Goal: Task Accomplishment & Management: Manage account settings

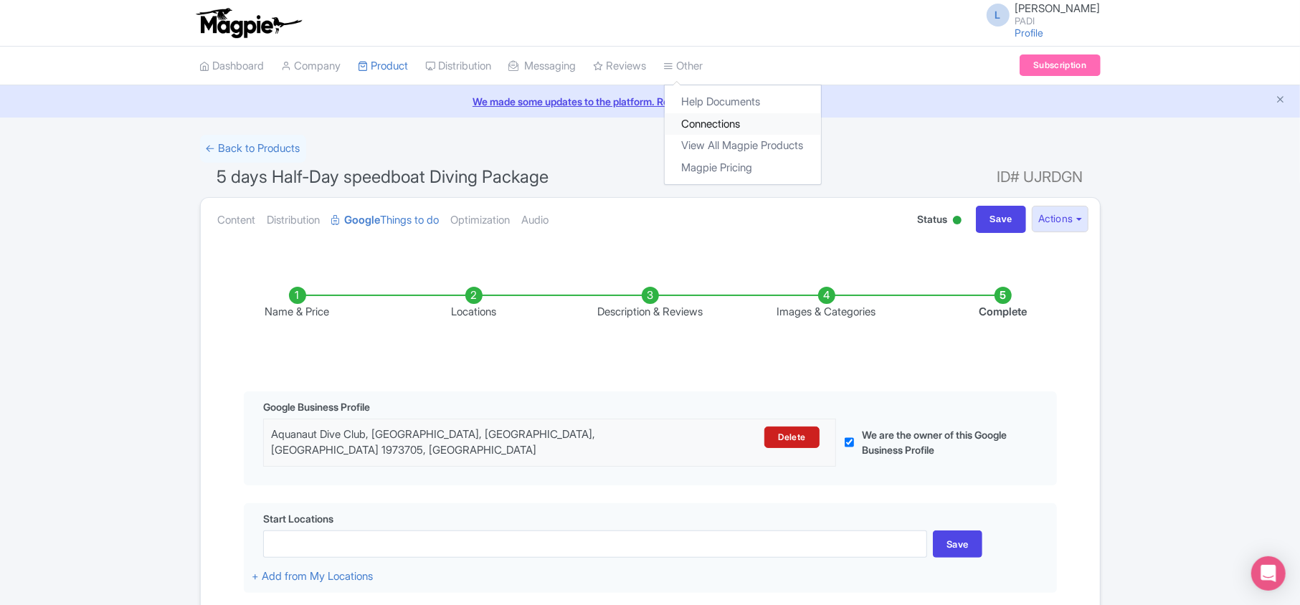
click at [645, 129] on link "Connections" at bounding box center [743, 124] width 156 height 22
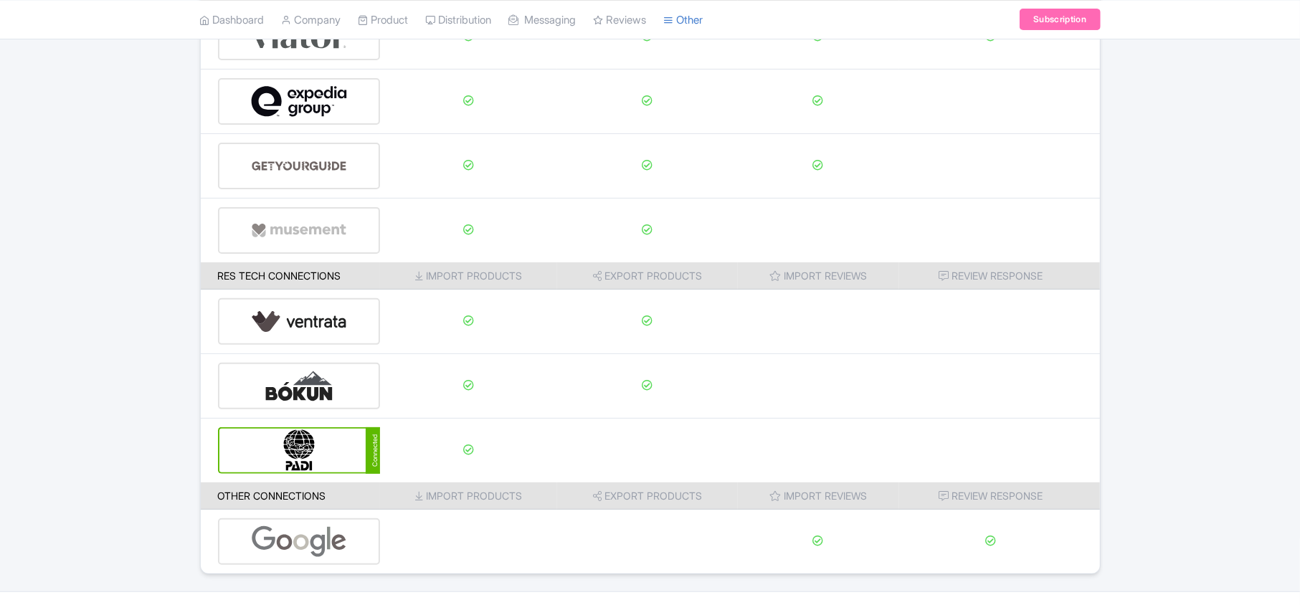
scroll to position [191, 0]
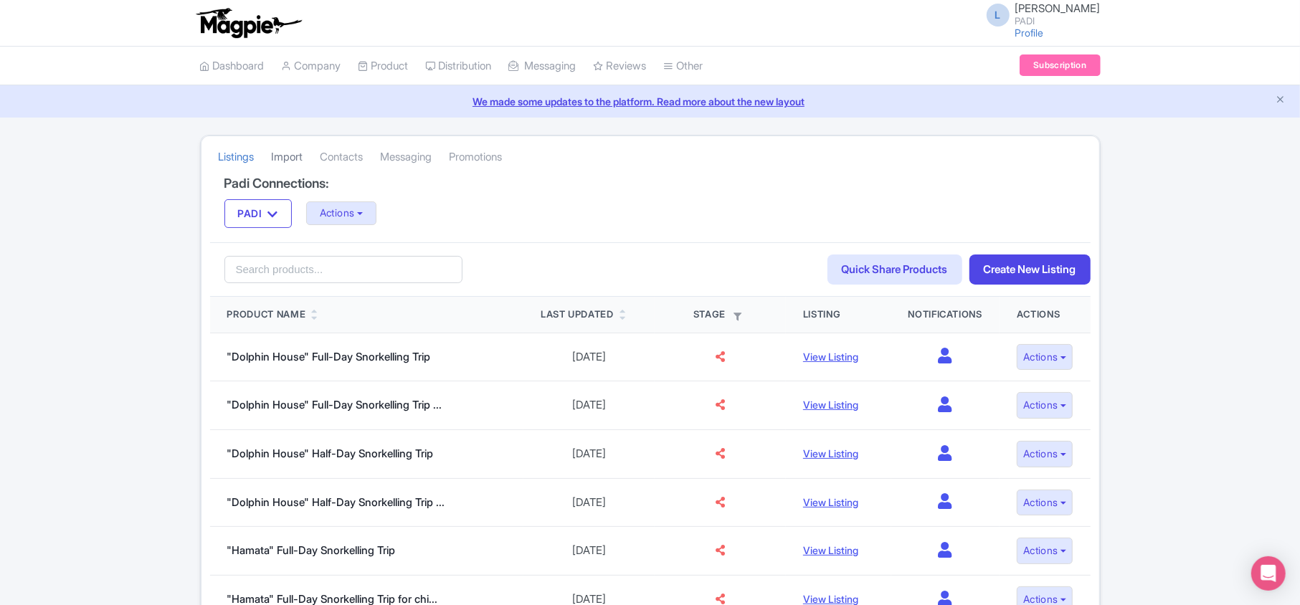
click at [299, 156] on link "Import" at bounding box center [288, 157] width 32 height 39
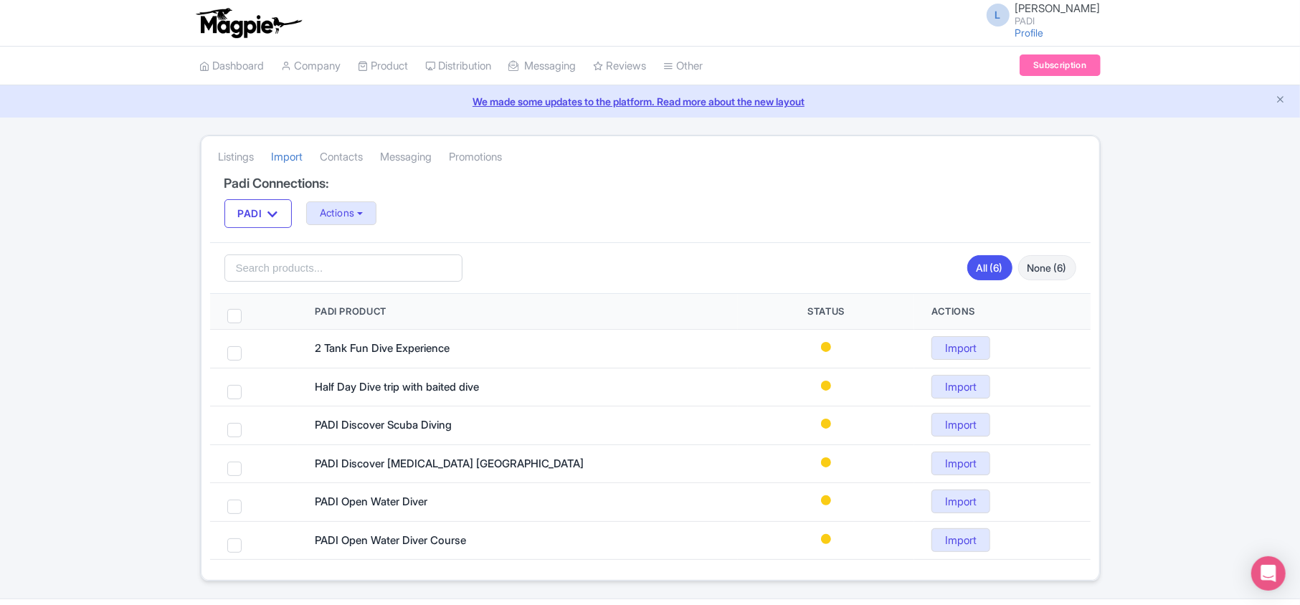
scroll to position [42, 0]
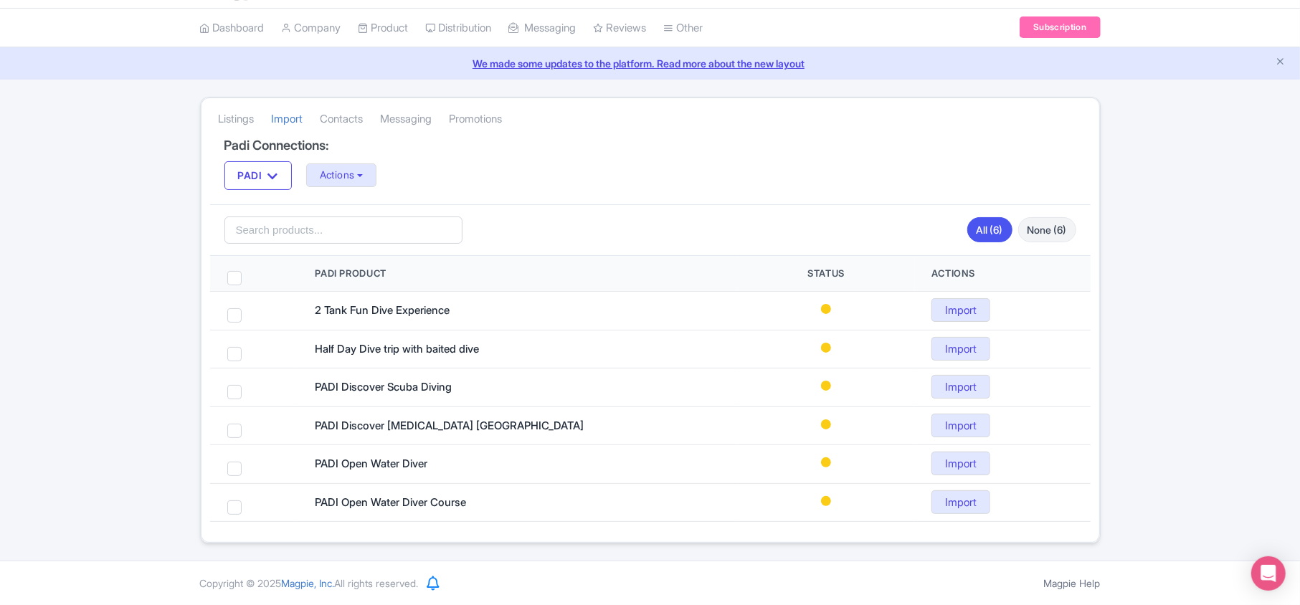
click at [105, 394] on div "Listings Import Contacts Messaging Promotions Padi Connections: PADI PADI Actio…" at bounding box center [650, 320] width 1300 height 447
click at [100, 385] on div "Listings Import Contacts Messaging Promotions Padi Connections: PADI PADI Actio…" at bounding box center [650, 320] width 1300 height 447
click at [224, 29] on link "Dashboard" at bounding box center [232, 28] width 65 height 39
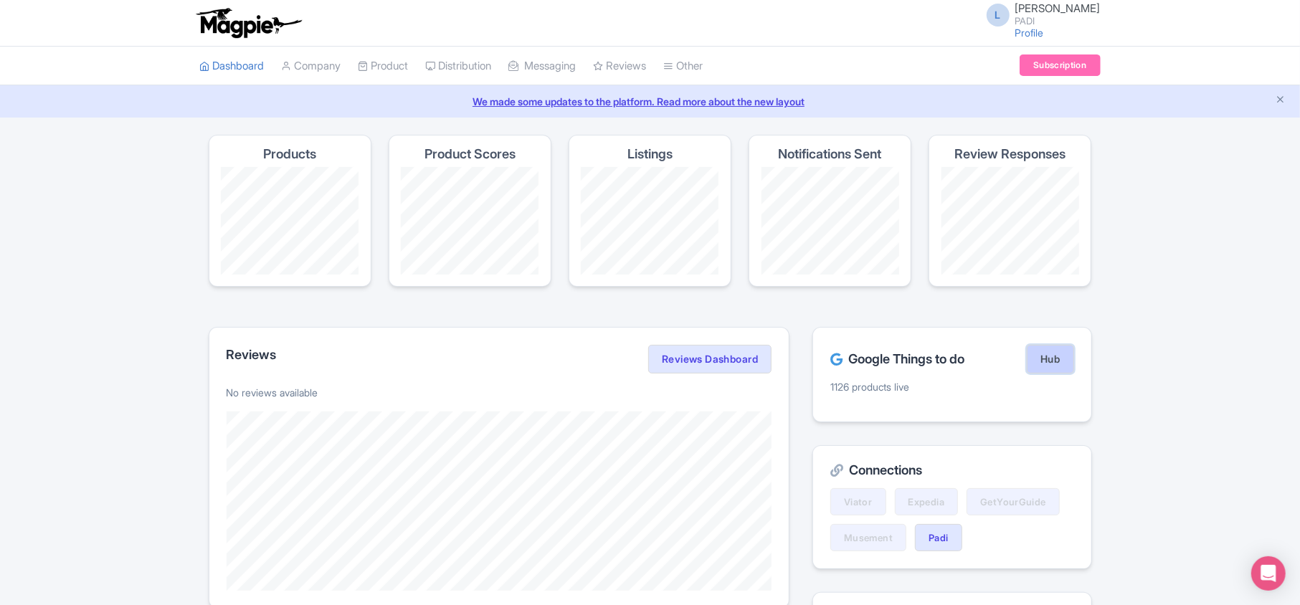
click at [1051, 362] on link "Hub" at bounding box center [1050, 359] width 47 height 29
click at [933, 538] on link "Padi" at bounding box center [938, 537] width 47 height 27
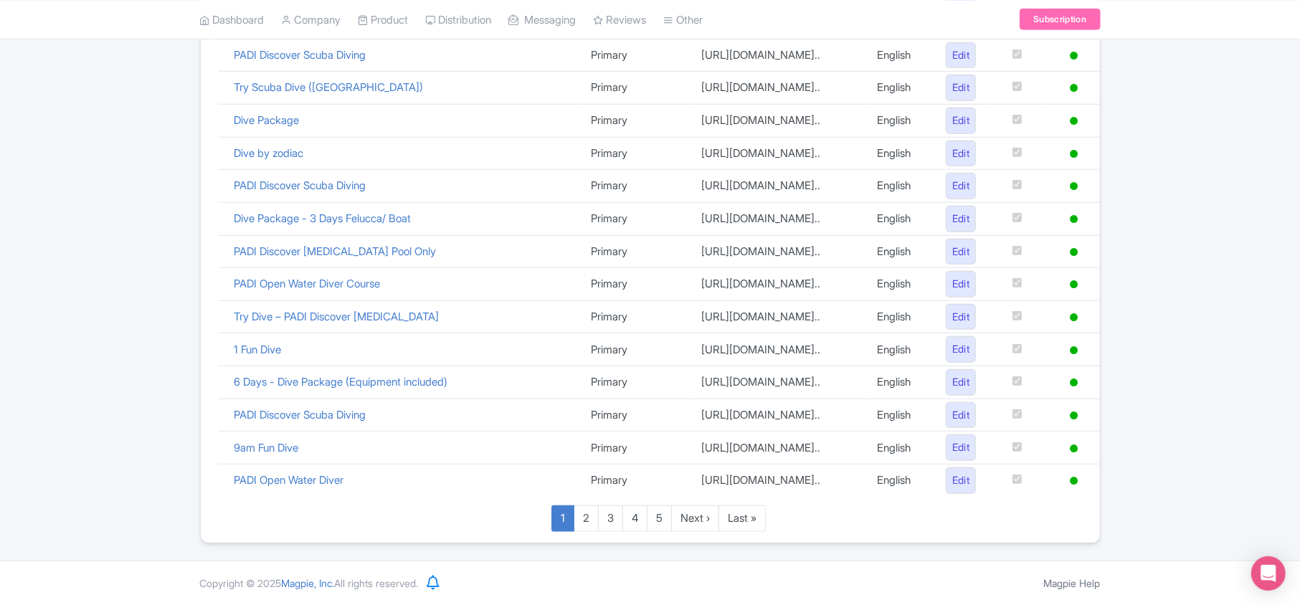
scroll to position [990, 0]
click at [731, 521] on link "Last »" at bounding box center [742, 519] width 47 height 27
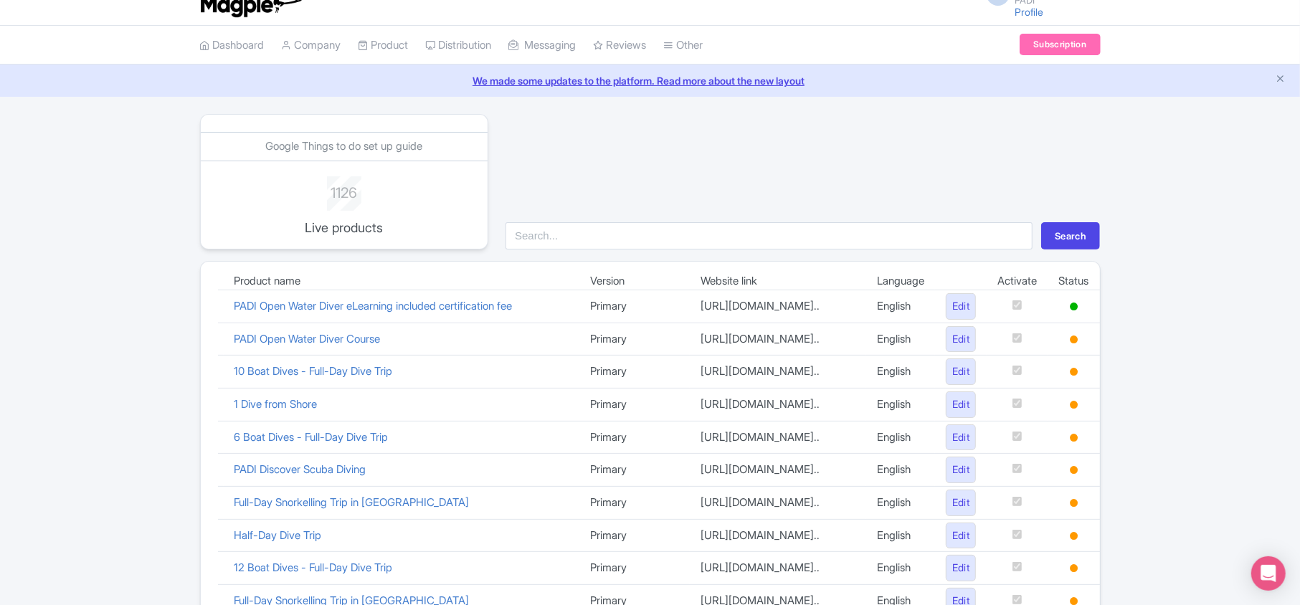
scroll to position [4, 0]
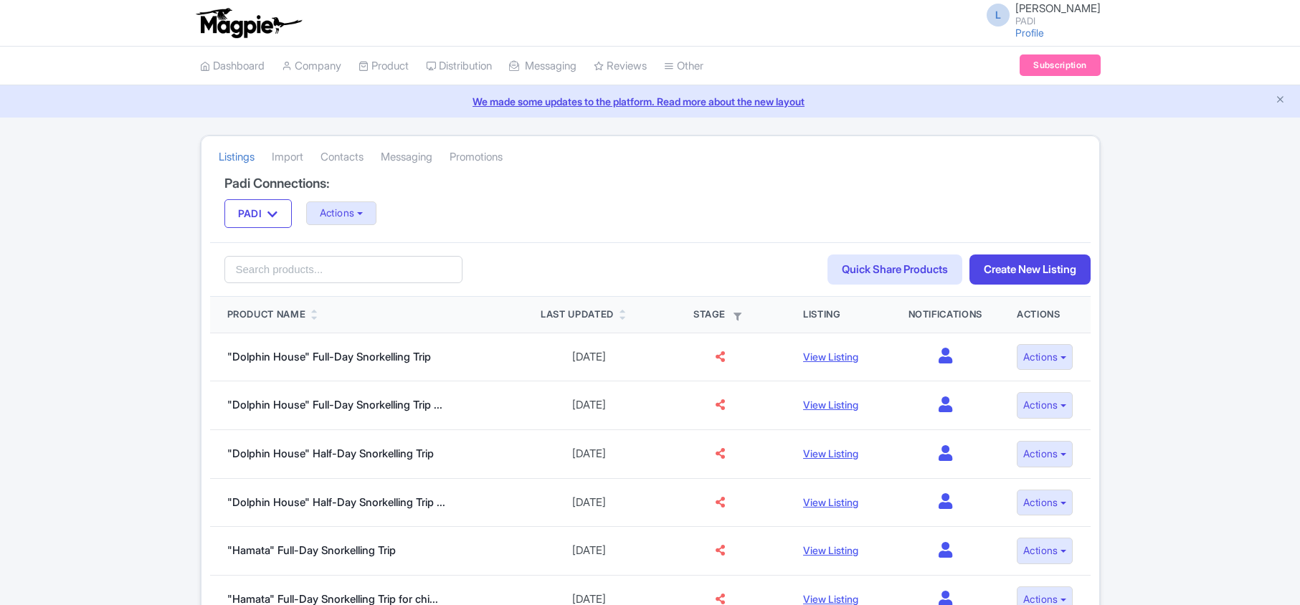
click at [290, 156] on link "Import" at bounding box center [288, 157] width 32 height 39
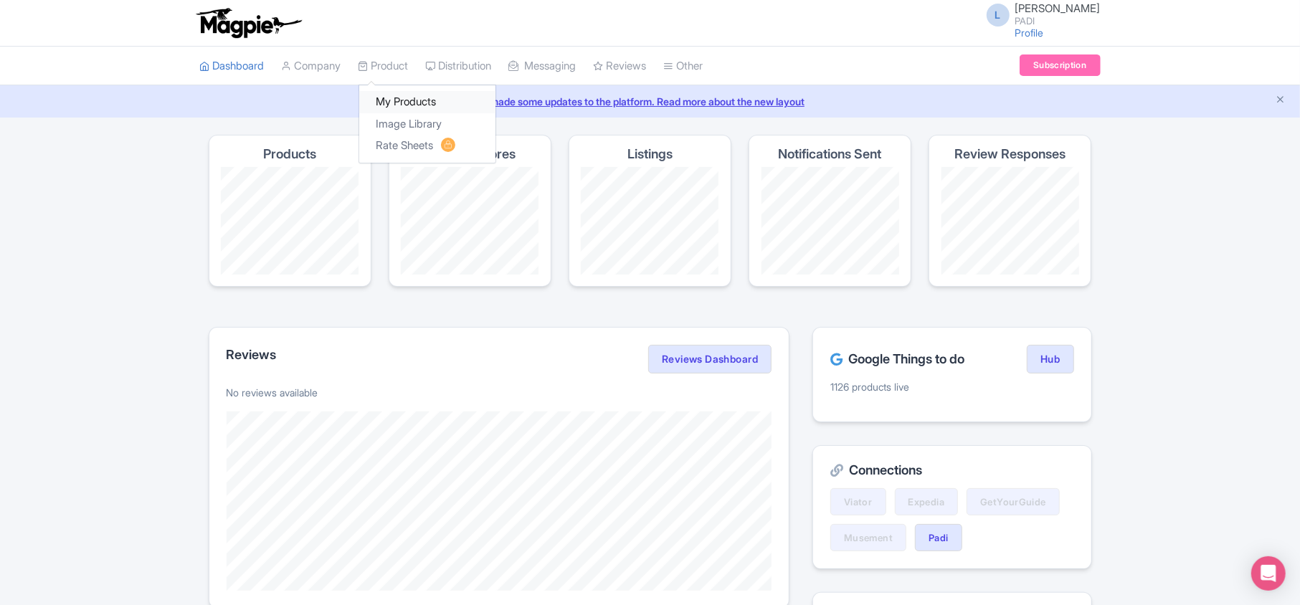
click at [410, 96] on link "My Products" at bounding box center [427, 102] width 136 height 22
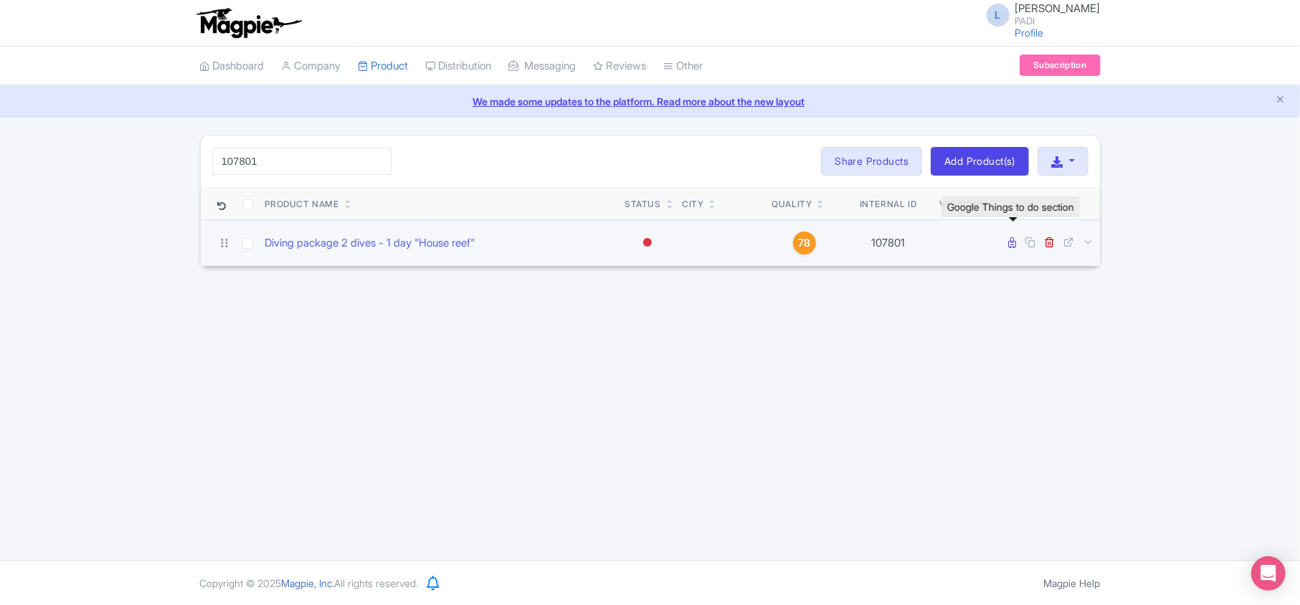
type input "107801"
click at [1010, 242] on icon at bounding box center [1013, 242] width 8 height 11
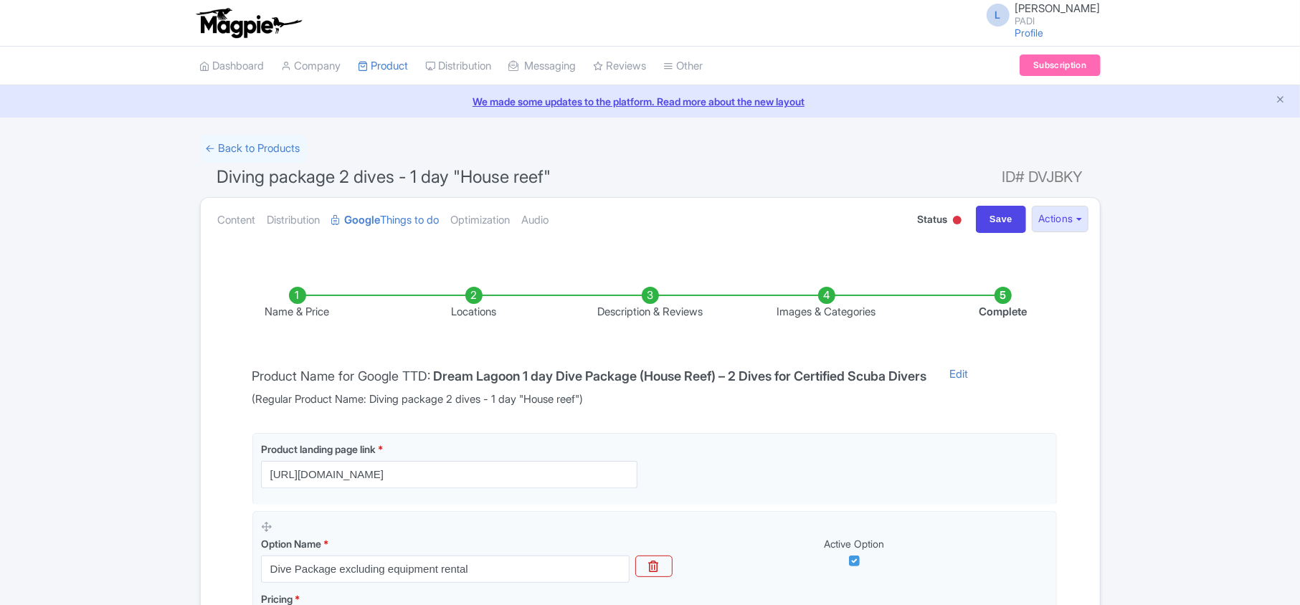
click at [478, 298] on li "Locations" at bounding box center [474, 304] width 176 height 34
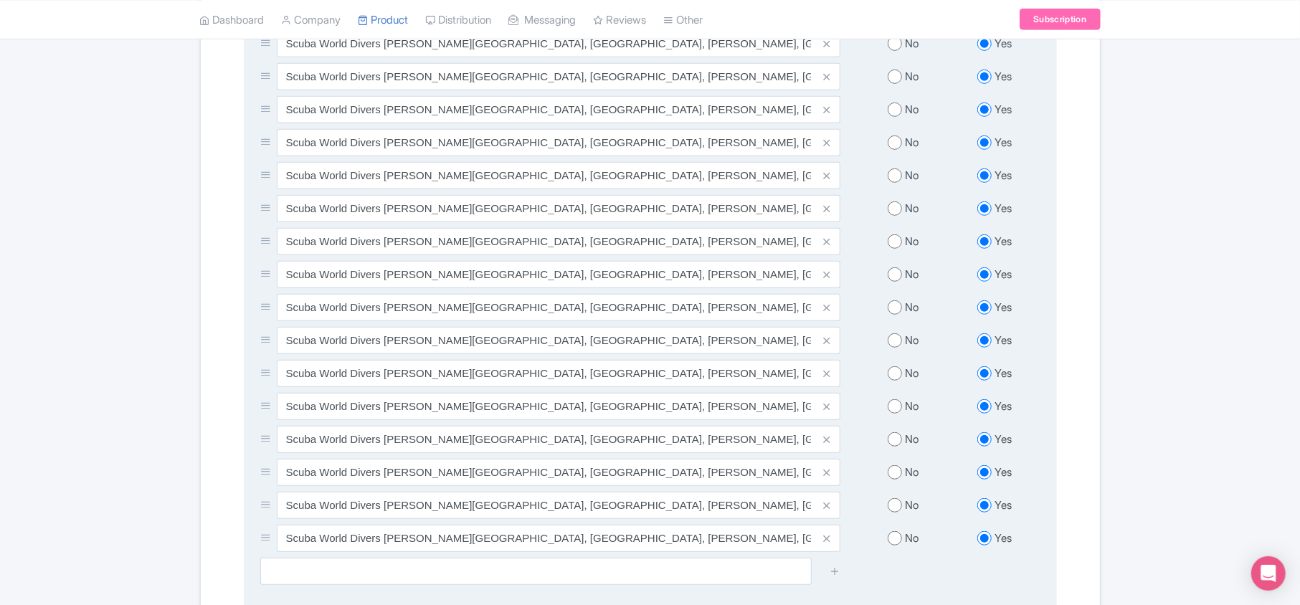
scroll to position [574, 0]
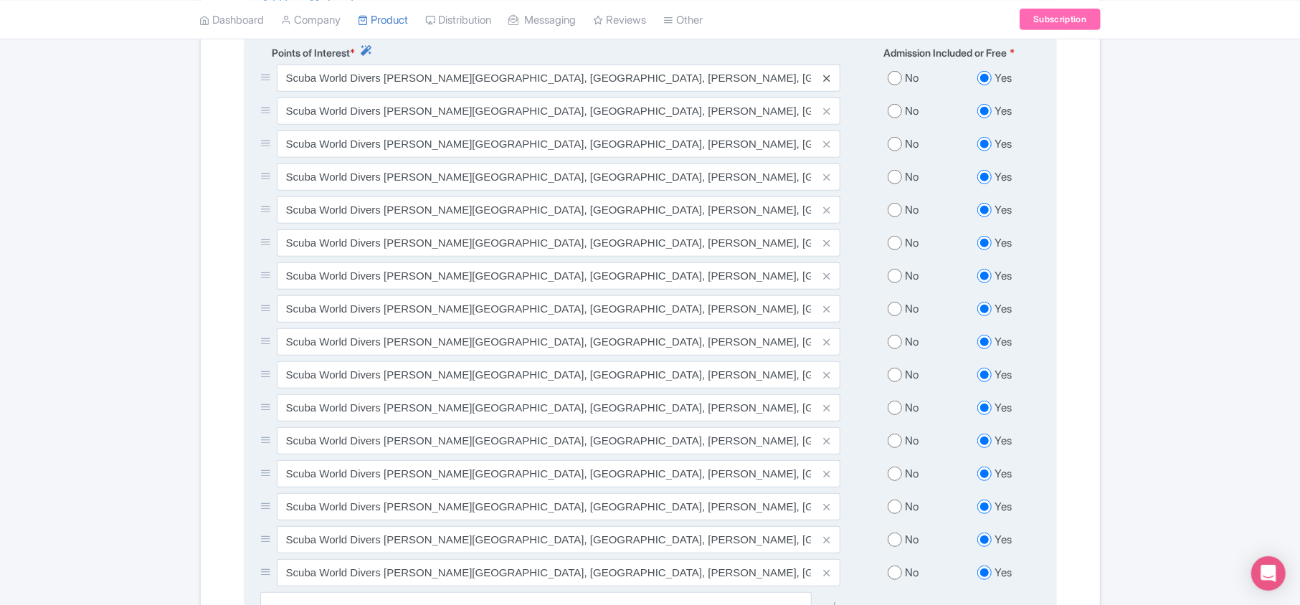
click at [825, 80] on icon at bounding box center [826, 78] width 6 height 11
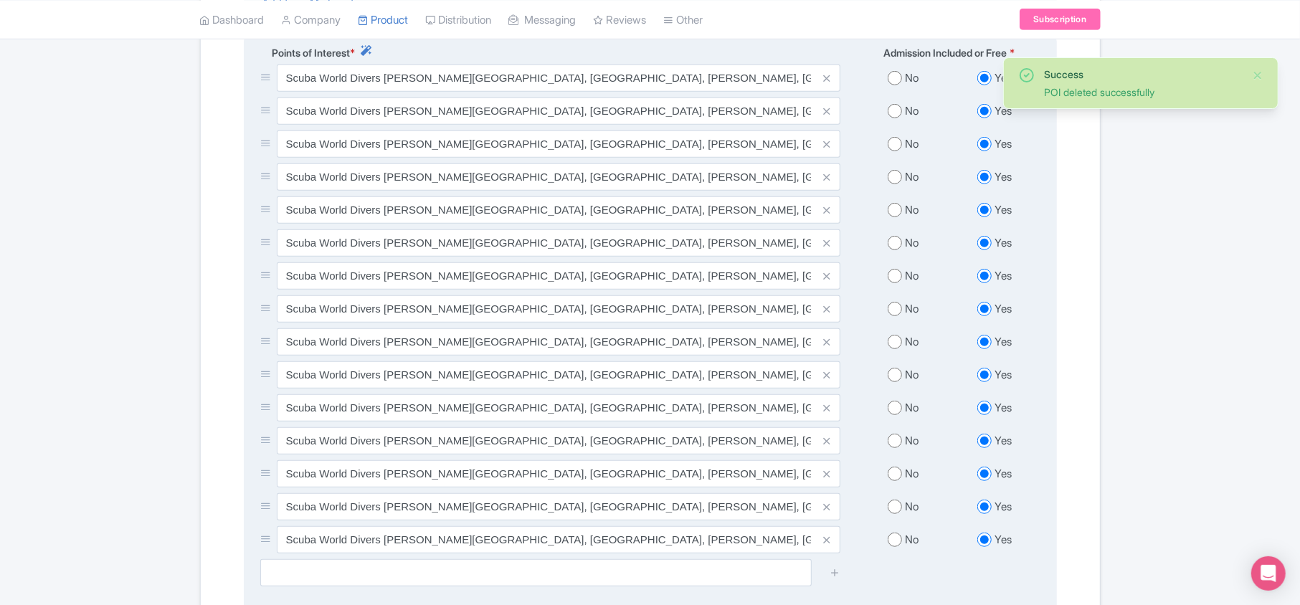
click at [825, 80] on icon at bounding box center [826, 78] width 6 height 11
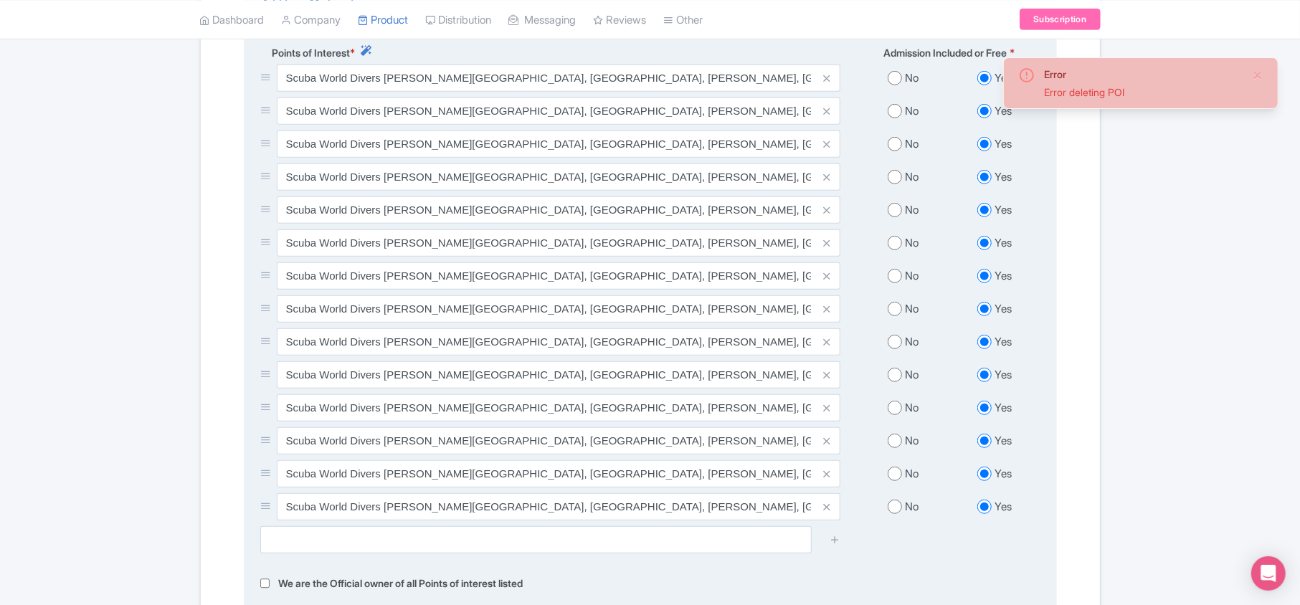
click at [830, 511] on span at bounding box center [826, 506] width 29 height 27
click at [823, 511] on icon at bounding box center [826, 507] width 6 height 11
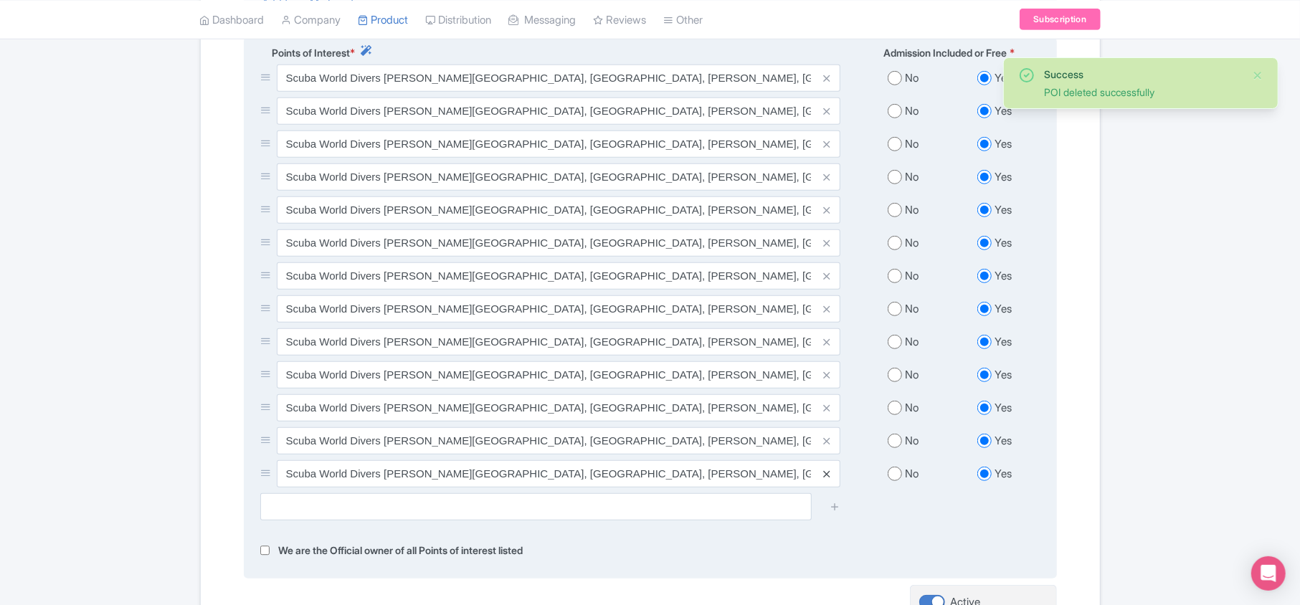
click at [826, 480] on icon at bounding box center [826, 474] width 6 height 11
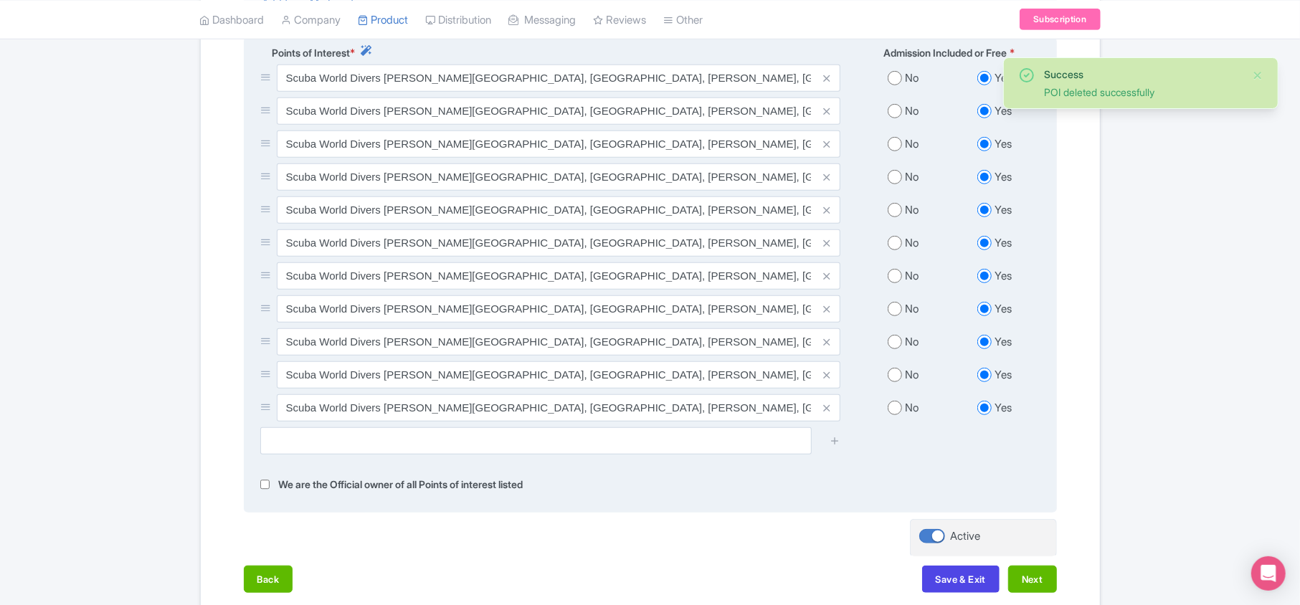
click at [824, 414] on icon at bounding box center [826, 408] width 6 height 11
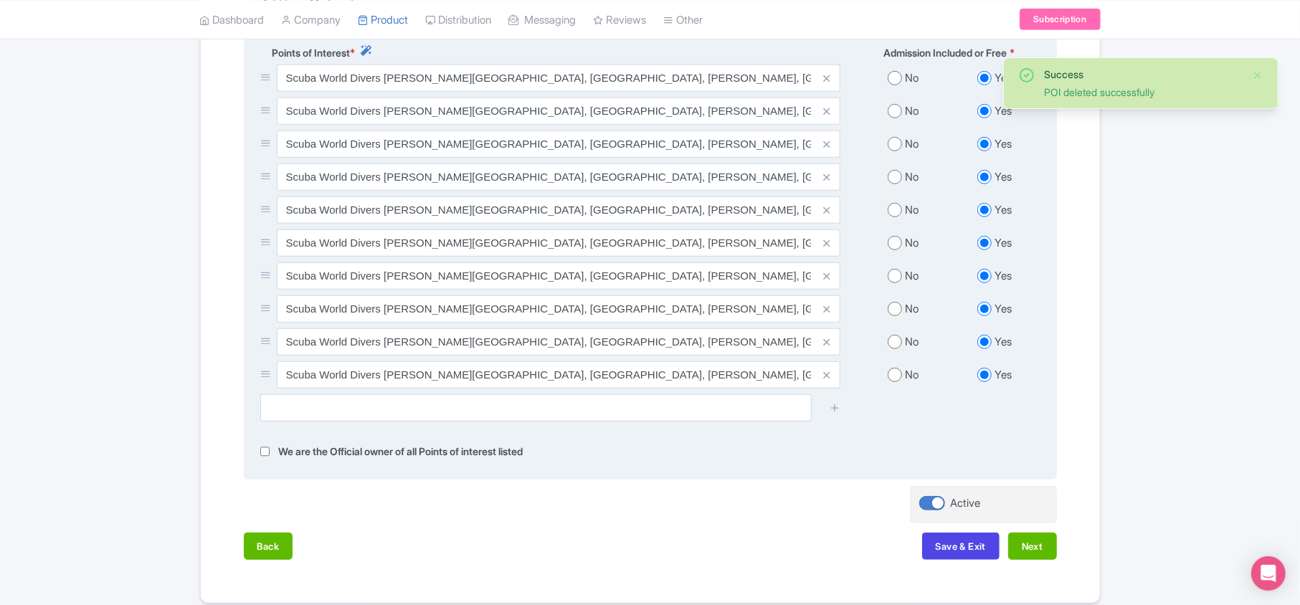
click at [825, 381] on icon at bounding box center [826, 375] width 6 height 11
click at [825, 348] on icon at bounding box center [826, 342] width 6 height 11
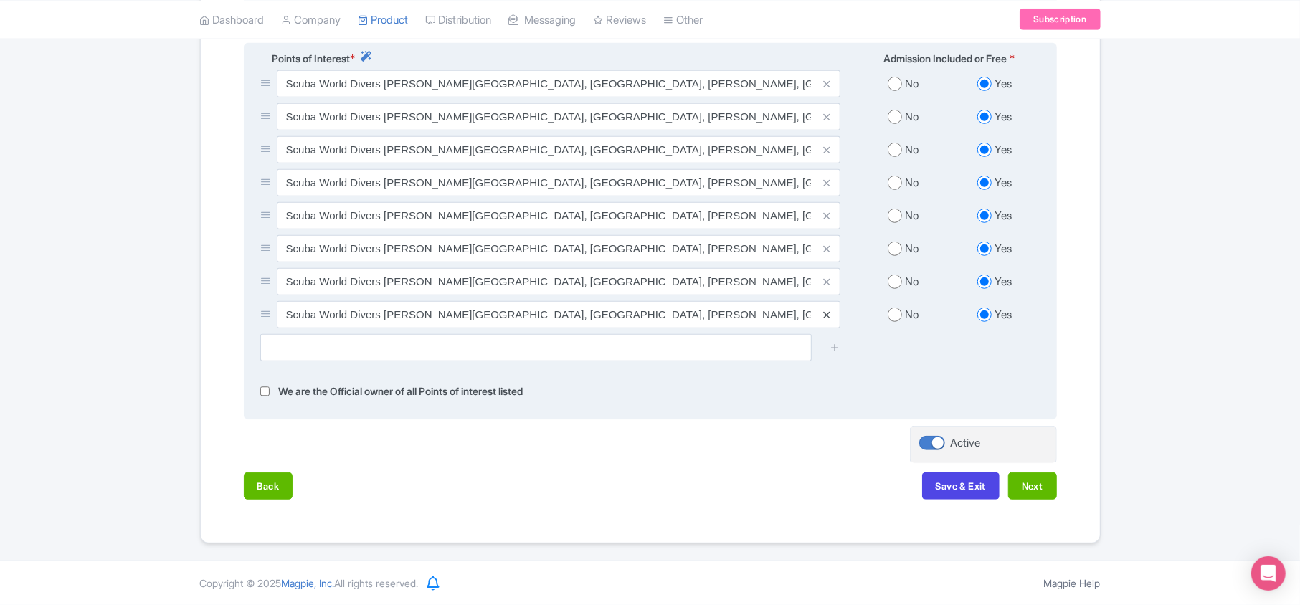
click at [826, 311] on icon at bounding box center [826, 315] width 6 height 11
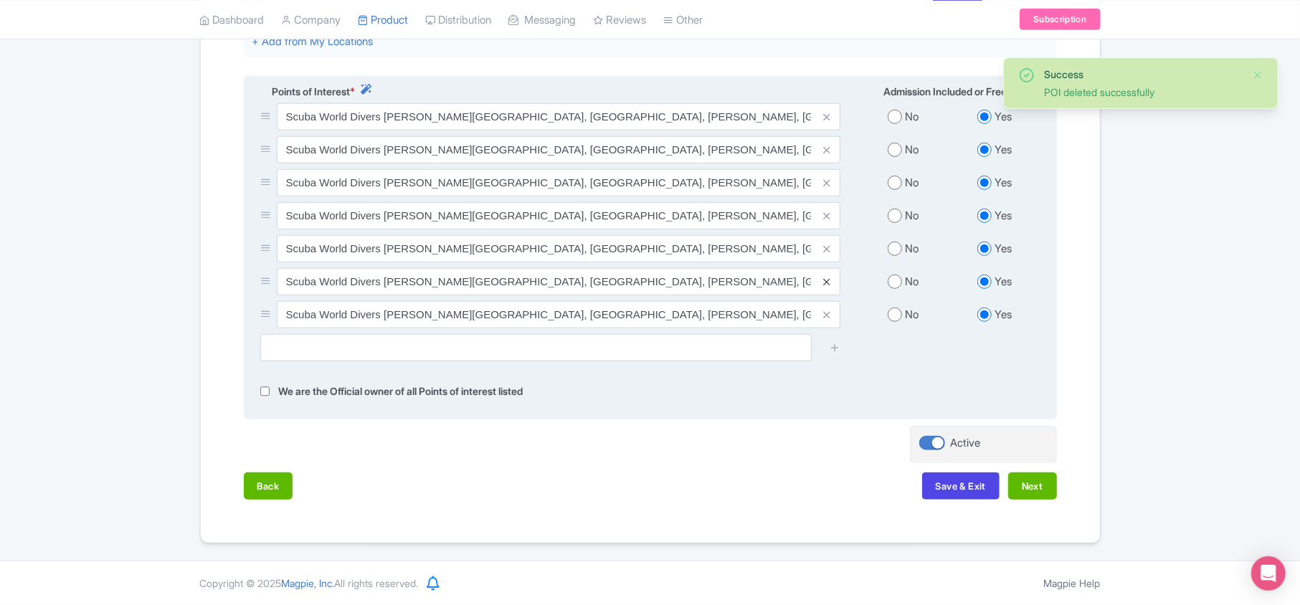
scroll to position [542, 0]
click at [827, 281] on icon at bounding box center [826, 282] width 6 height 11
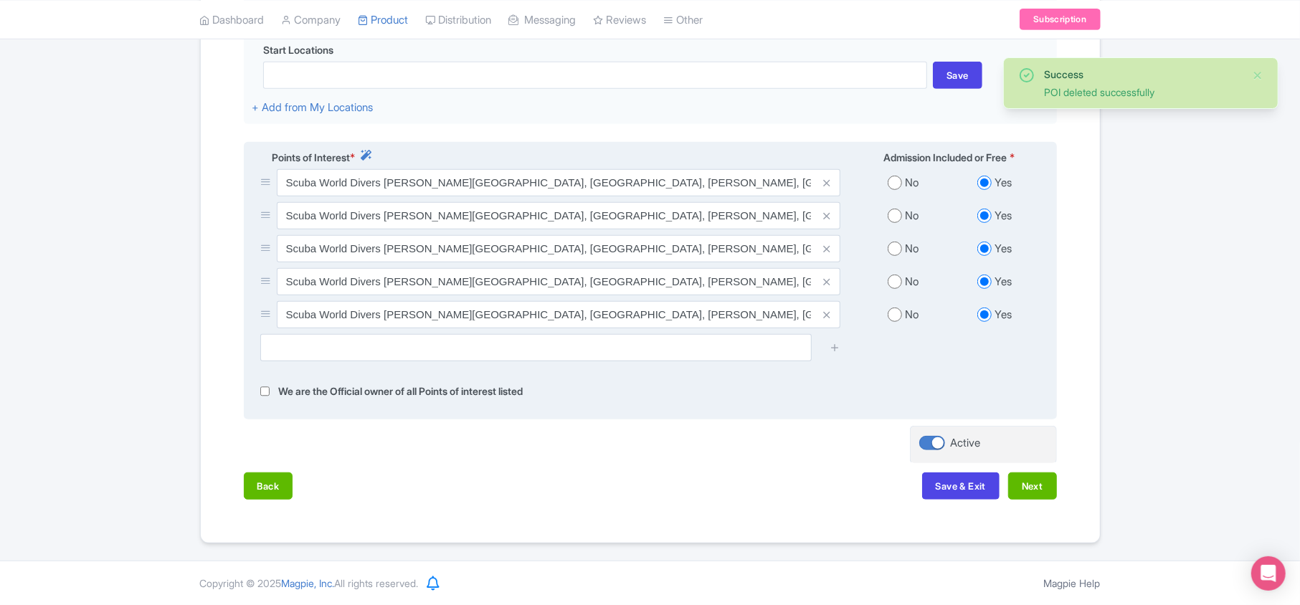
scroll to position [476, 0]
click at [829, 214] on icon at bounding box center [826, 216] width 6 height 11
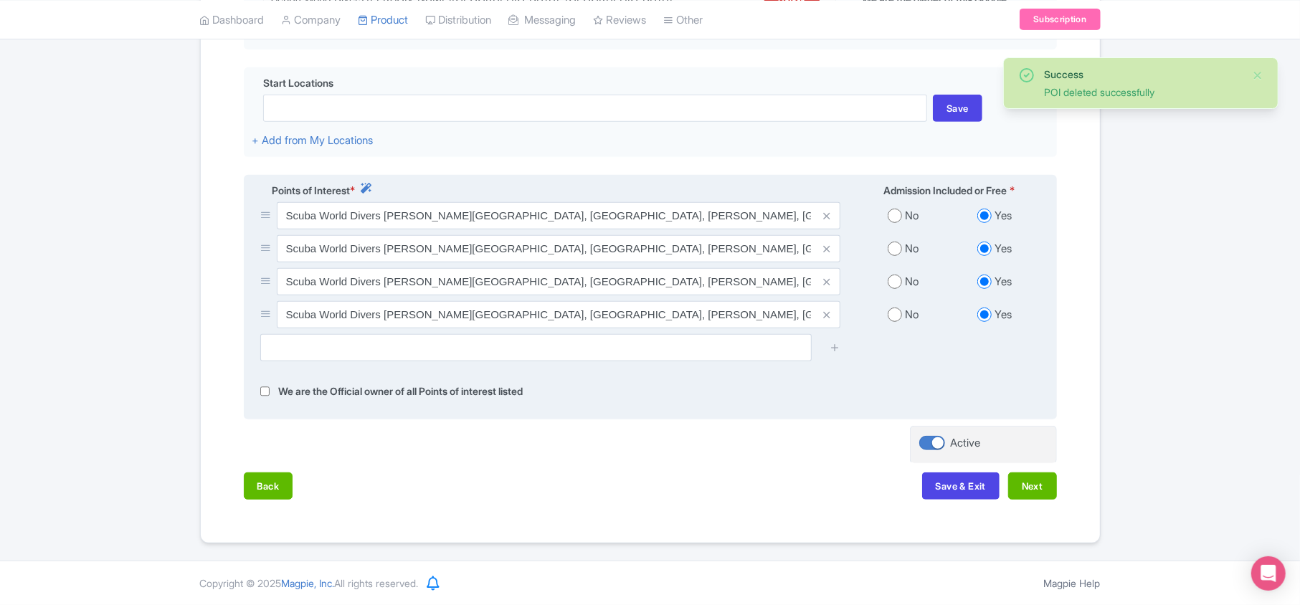
click at [829, 214] on icon at bounding box center [826, 216] width 6 height 11
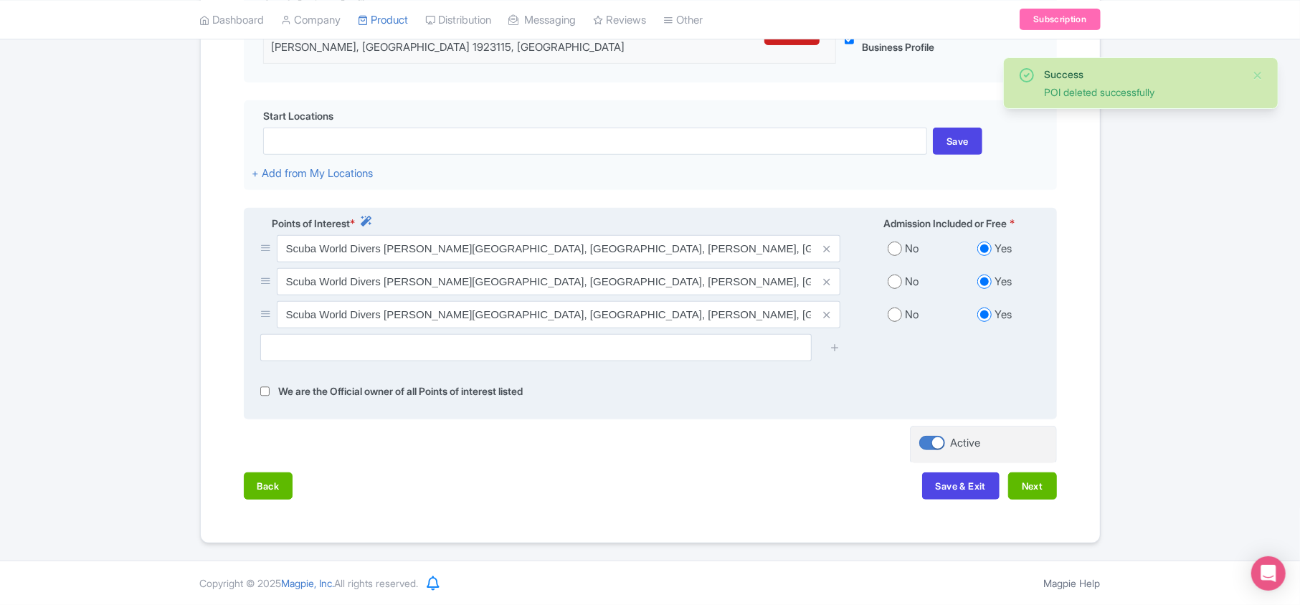
scroll to position [410, 0]
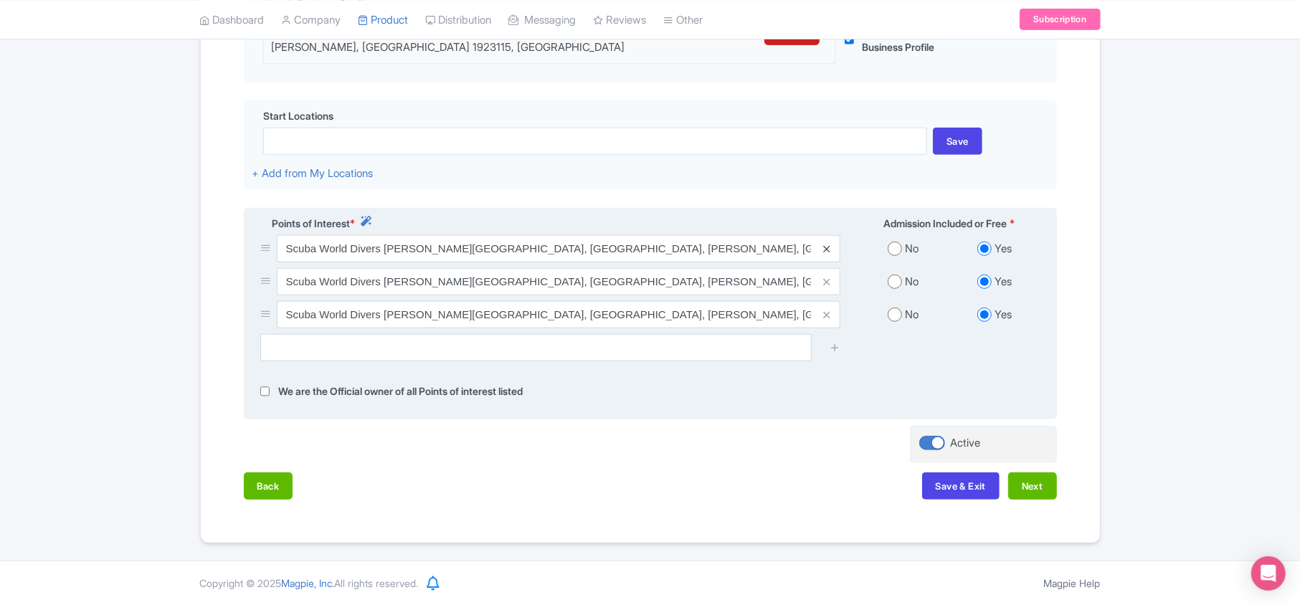
click at [826, 245] on icon at bounding box center [826, 249] width 6 height 11
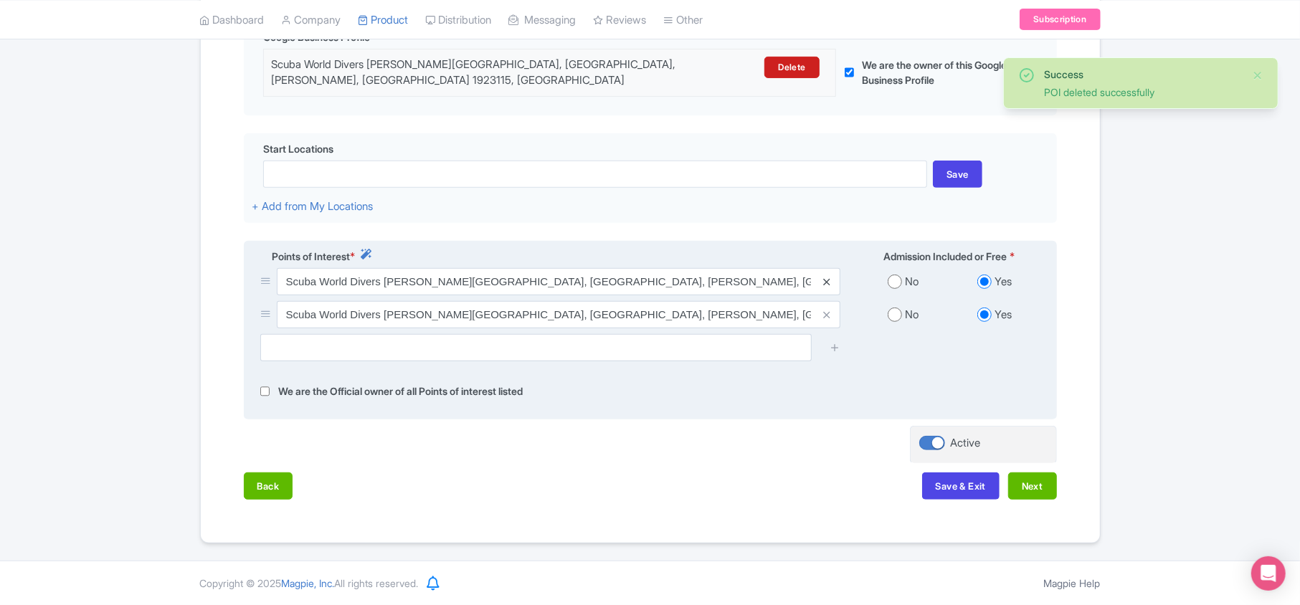
click at [827, 279] on icon at bounding box center [826, 282] width 6 height 11
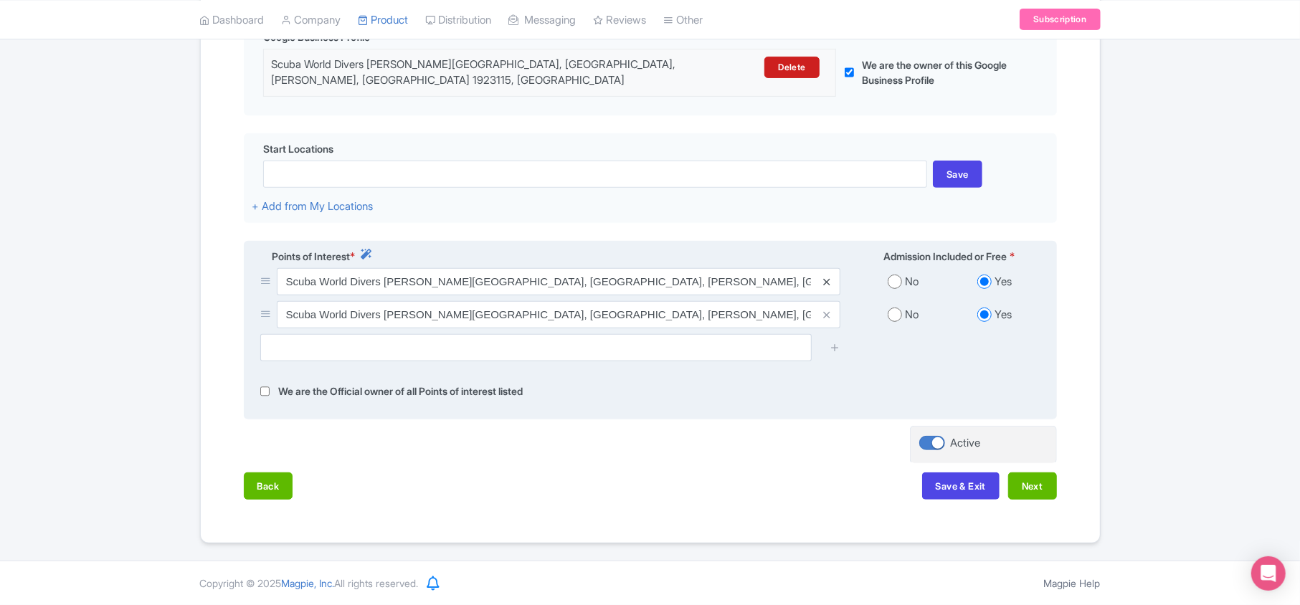
scroll to position [344, 0]
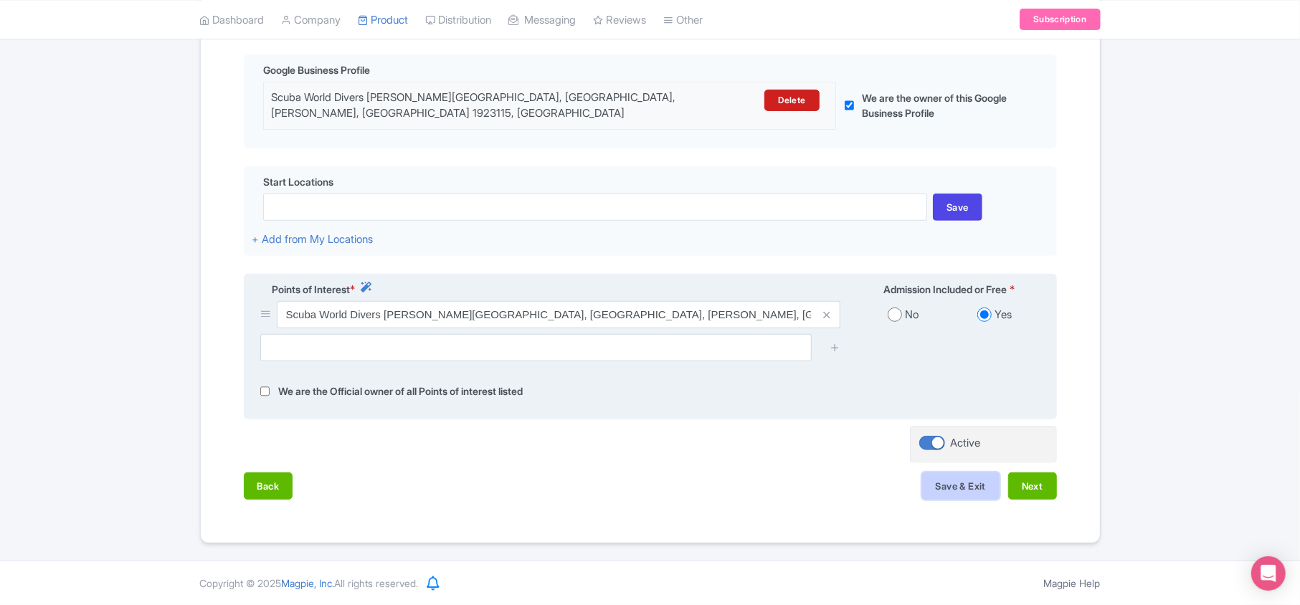
click at [970, 483] on button "Save & Exit" at bounding box center [960, 486] width 77 height 27
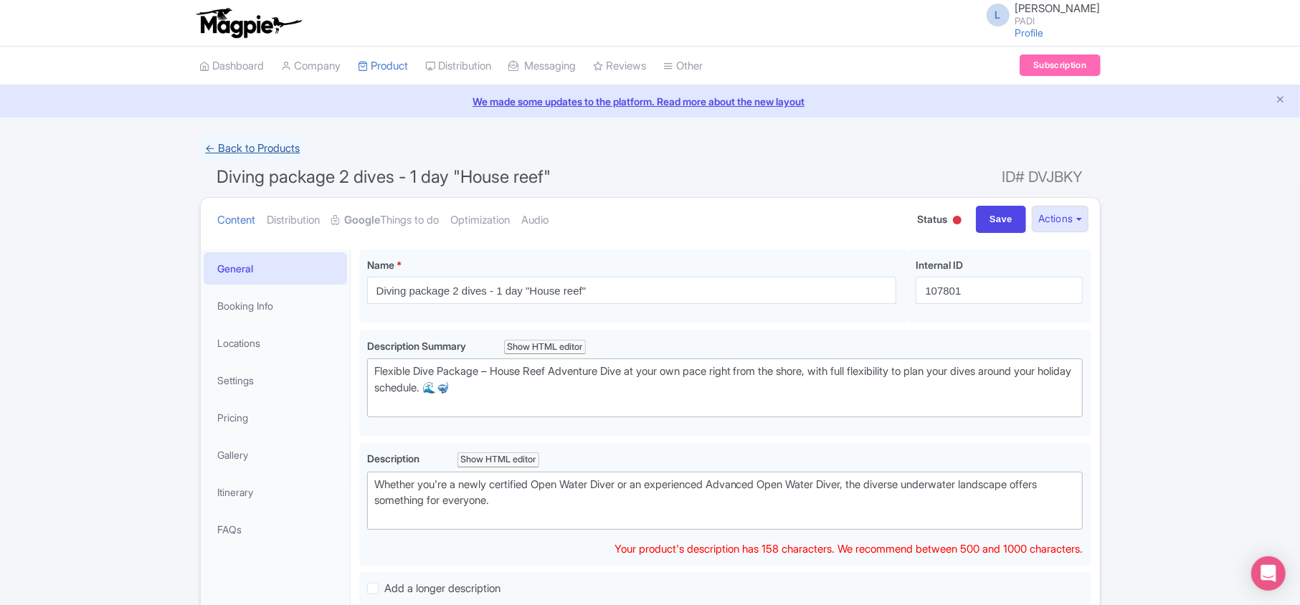
click at [279, 147] on link "← Back to Products" at bounding box center [253, 149] width 106 height 28
